Goal: Obtain resource: Obtain resource

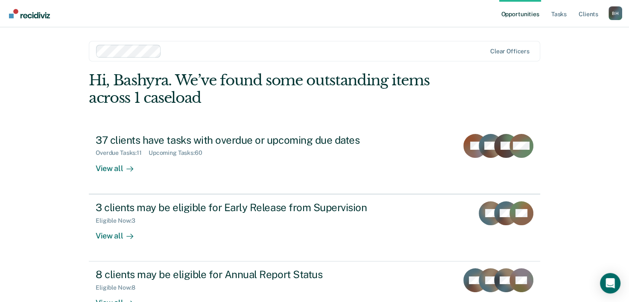
scroll to position [26, 0]
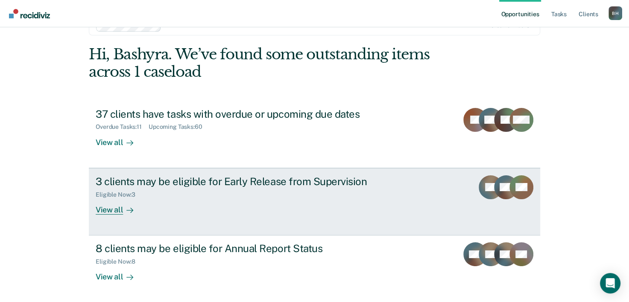
click at [112, 210] on div "View all" at bounding box center [120, 206] width 48 height 17
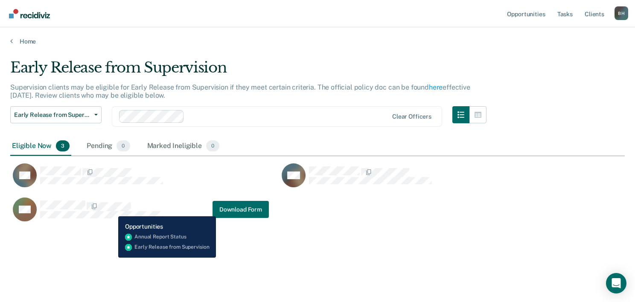
scroll to position [172, 608]
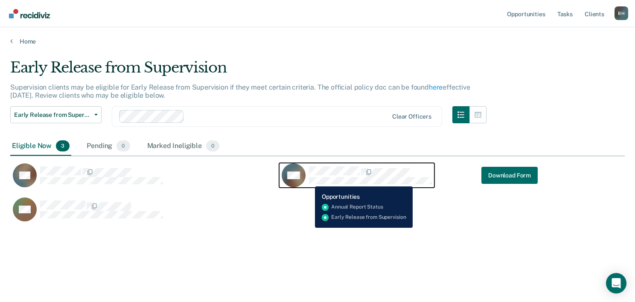
click at [309, 180] on div "WB" at bounding box center [357, 176] width 150 height 24
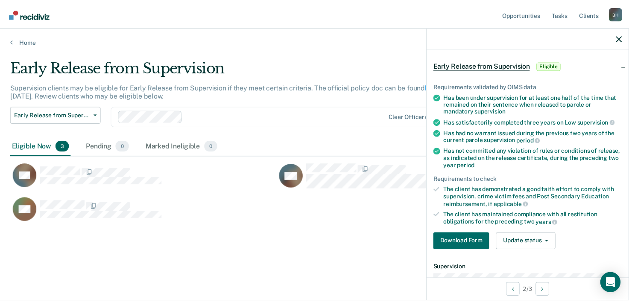
scroll to position [0, 0]
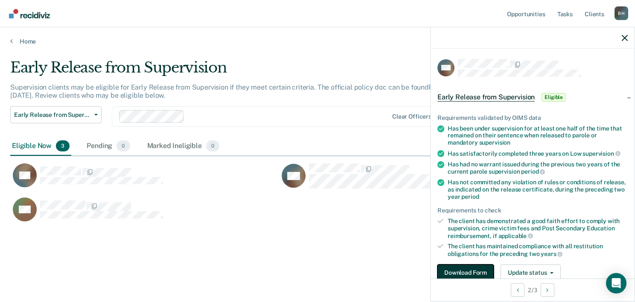
click at [449, 274] on button "Download Form" at bounding box center [466, 273] width 56 height 17
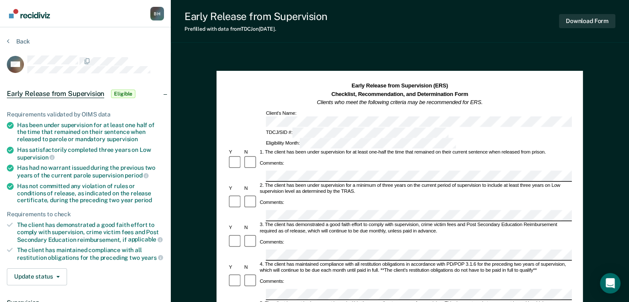
click at [250, 42] on div "Early Release from Supervision Prefilled with data from TDCJ on [DATE] . Downlo…" at bounding box center [400, 21] width 458 height 43
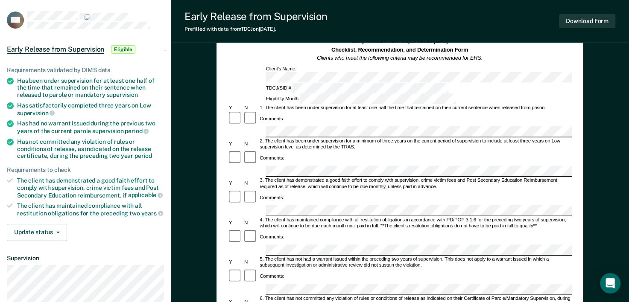
scroll to position [46, 0]
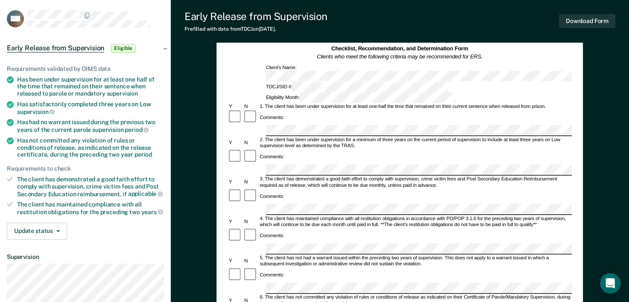
click at [155, 28] on article "WB Early Release from Supervision Eligible Requirements validated by OIMS data …" at bounding box center [85, 194] width 157 height 369
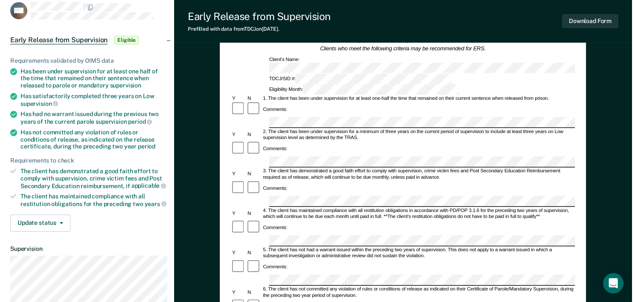
scroll to position [0, 0]
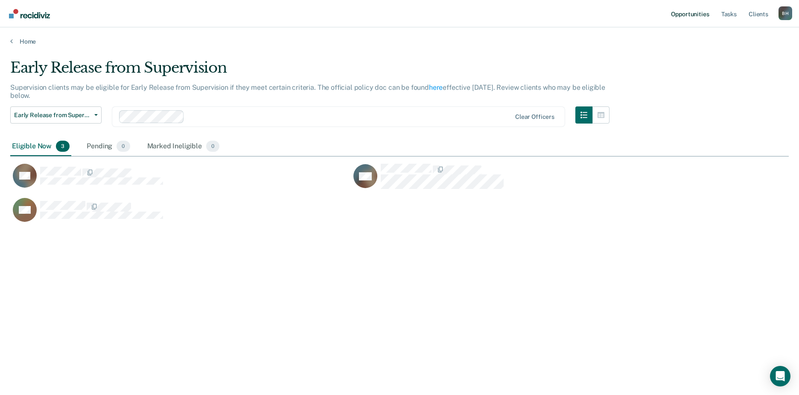
scroll to position [265, 772]
